Goal: Find specific page/section: Find specific page/section

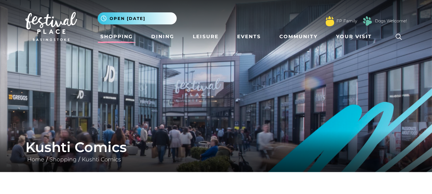
click at [119, 35] on link "Shopping" at bounding box center [117, 36] width 38 height 13
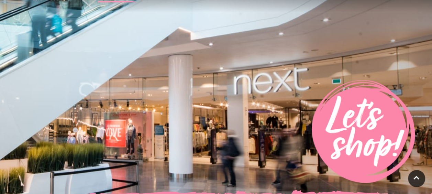
scroll to position [210, 0]
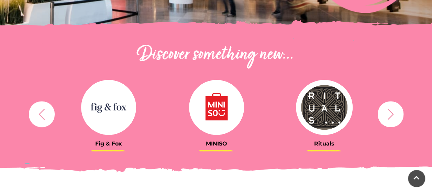
click at [41, 113] on icon "button" at bounding box center [41, 113] width 13 height 13
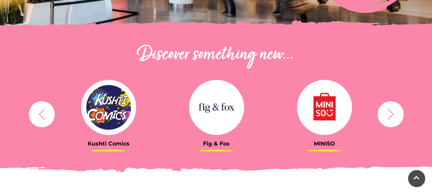
click at [86, 141] on h3 "Kushti Comics" at bounding box center [109, 143] width 98 height 7
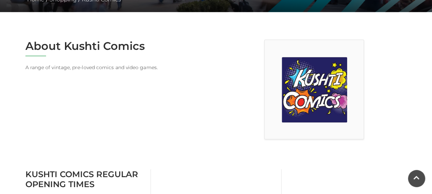
scroll to position [153, 0]
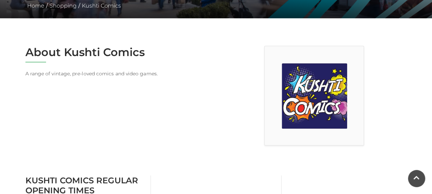
click at [347, 78] on div at bounding box center [314, 96] width 100 height 100
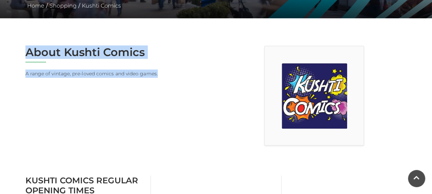
click at [271, 43] on main "Kushti Comics Home / Shopping / Kushti Comics About Kushti Comics A range of vi…" at bounding box center [216, 177] width 432 height 661
